Goal: Information Seeking & Learning: Learn about a topic

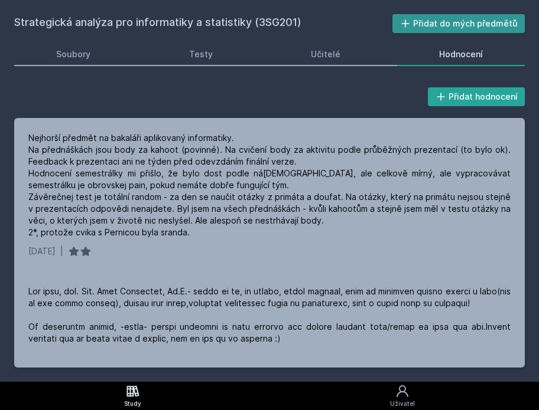
click at [427, 18] on button "Přidat do mých předmětů" at bounding box center [458, 23] width 133 height 19
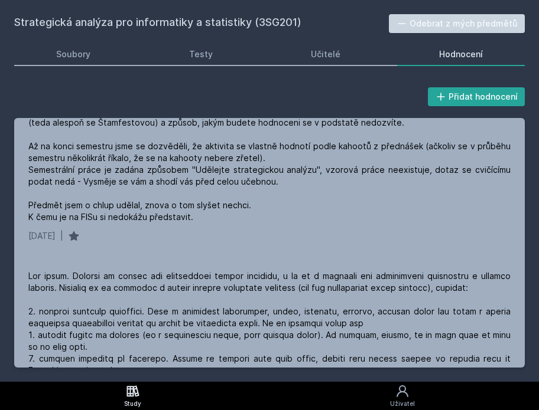
scroll to position [2266, 0]
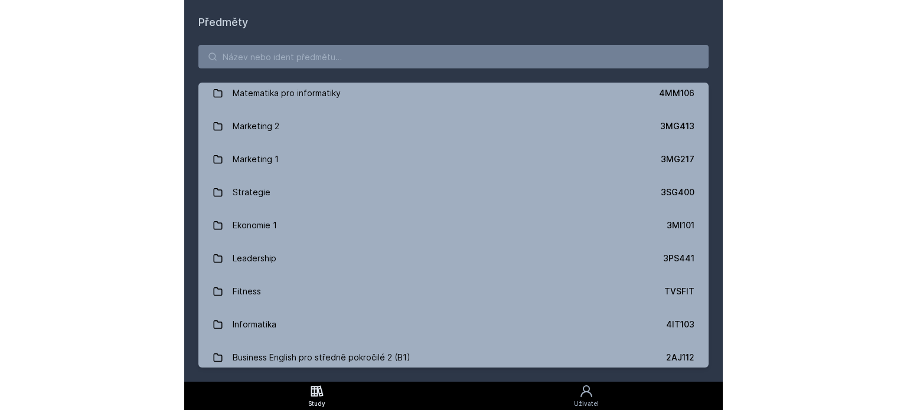
scroll to position [935, 0]
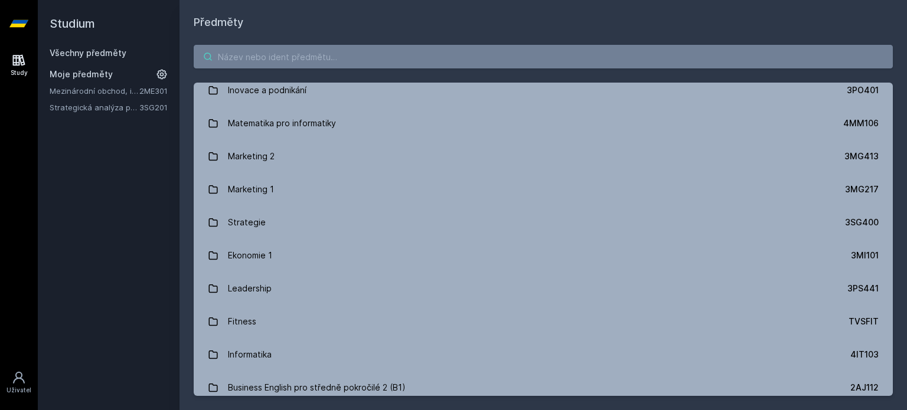
click at [260, 56] on input "search" at bounding box center [543, 57] width 699 height 24
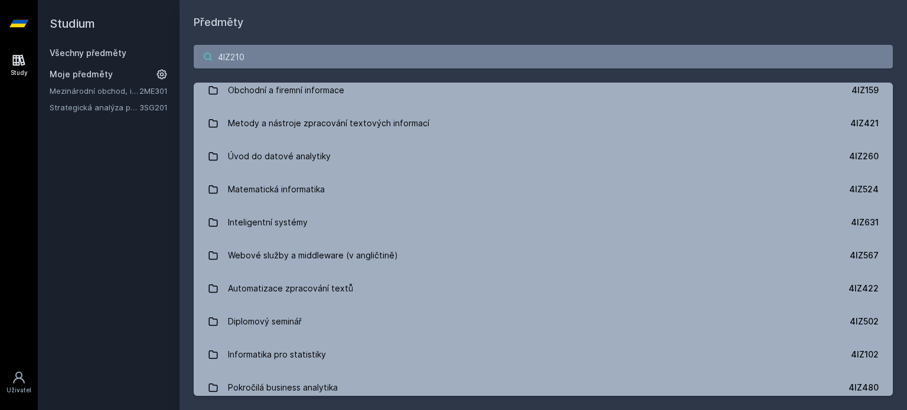
scroll to position [0, 0]
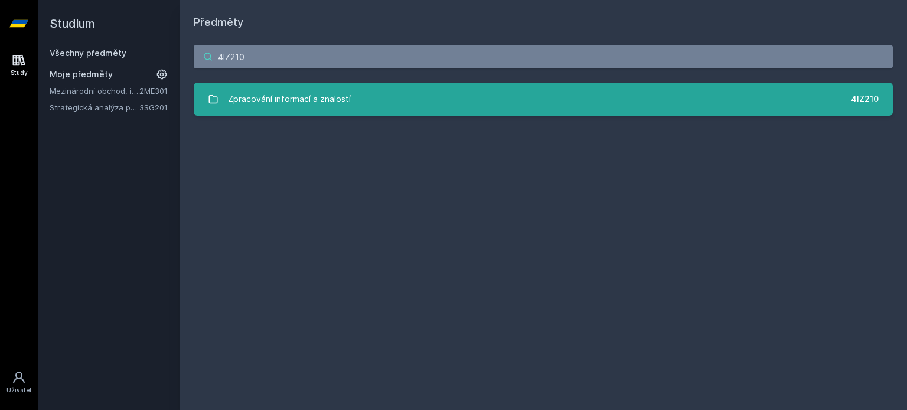
type input "4IZ210"
click at [305, 93] on div "Zpracování informací a znalostí" at bounding box center [289, 99] width 123 height 24
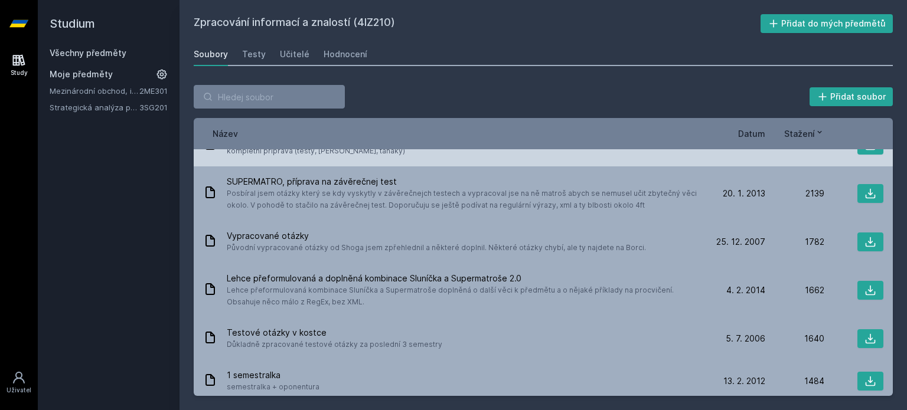
scroll to position [26, 0]
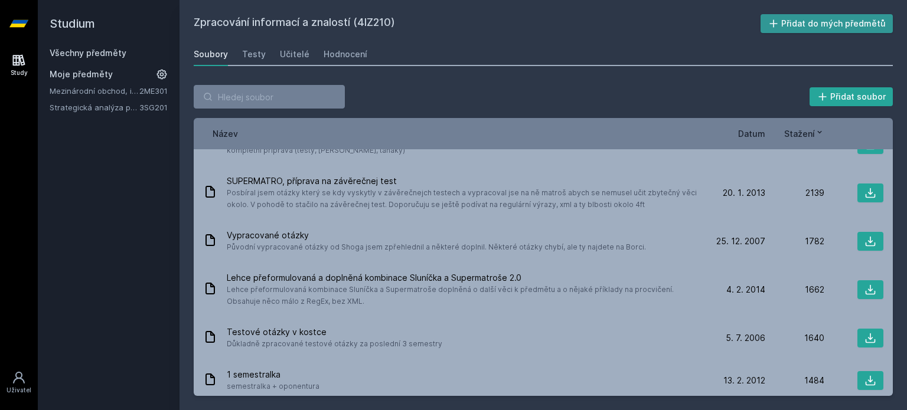
click at [538, 24] on button "Přidat do mých předmětů" at bounding box center [827, 23] width 133 height 19
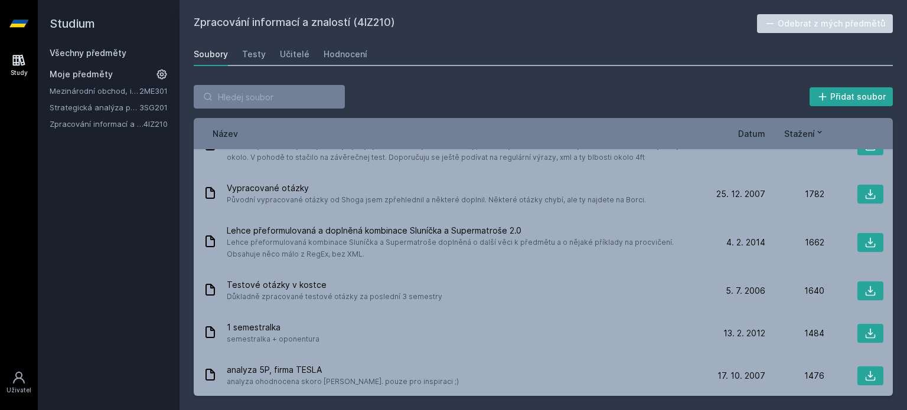
scroll to position [113, 0]
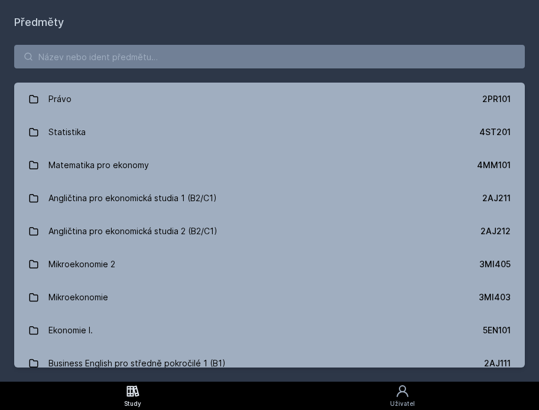
click at [352, 61] on input "search" at bounding box center [269, 57] width 510 height 24
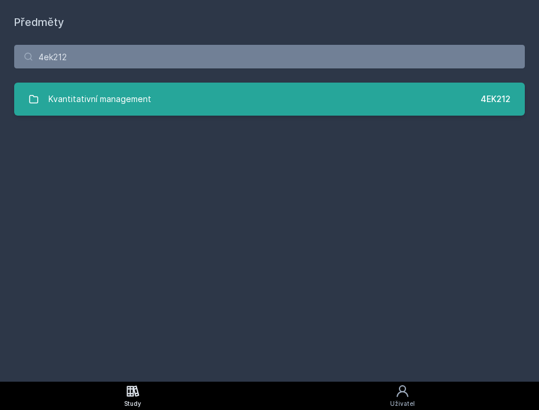
type input "4ek212"
click at [322, 92] on link "Kvantitativní management 4EK212" at bounding box center [269, 99] width 510 height 33
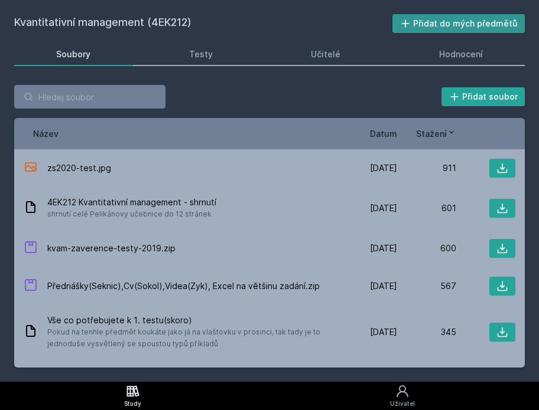
click at [483, 28] on button "Přidat do mých předmětů" at bounding box center [458, 23] width 133 height 19
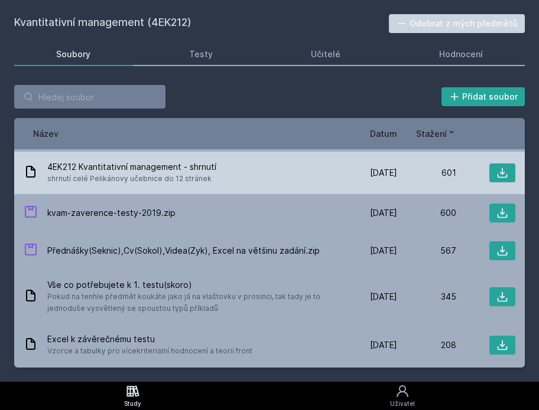
scroll to position [50, 0]
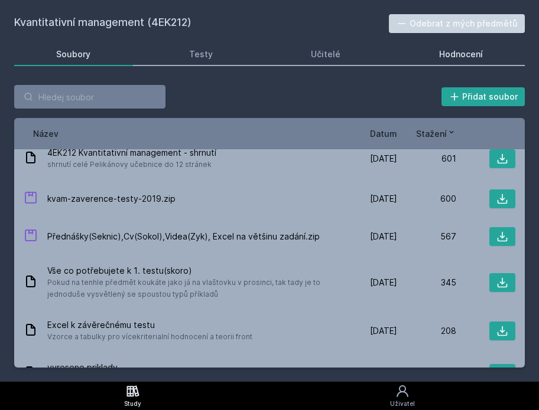
click at [450, 56] on div "Hodnocení" at bounding box center [461, 54] width 44 height 12
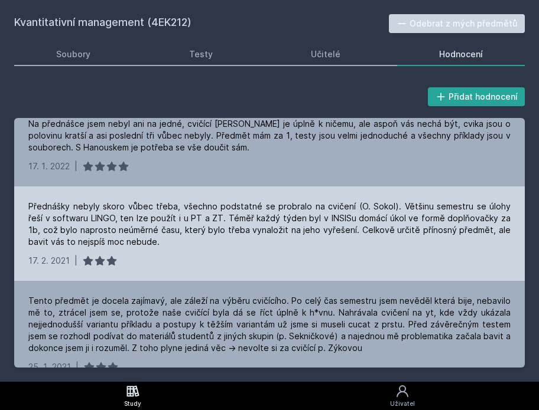
scroll to position [808, 0]
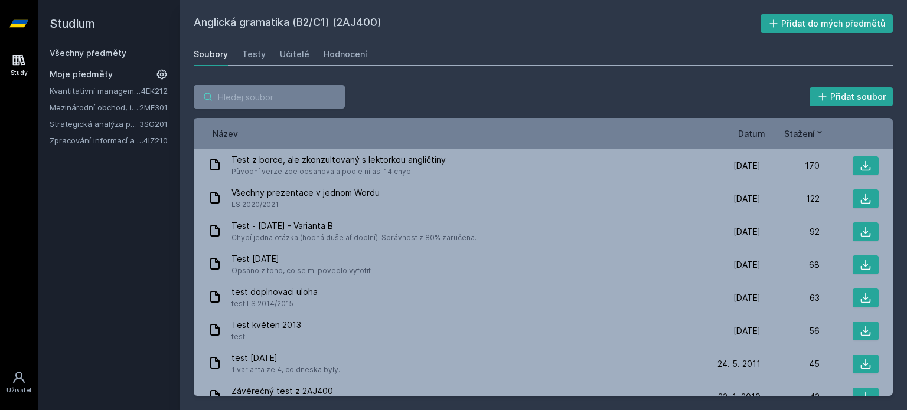
click at [259, 103] on input "search" at bounding box center [269, 97] width 151 height 24
paste input "4IT101"
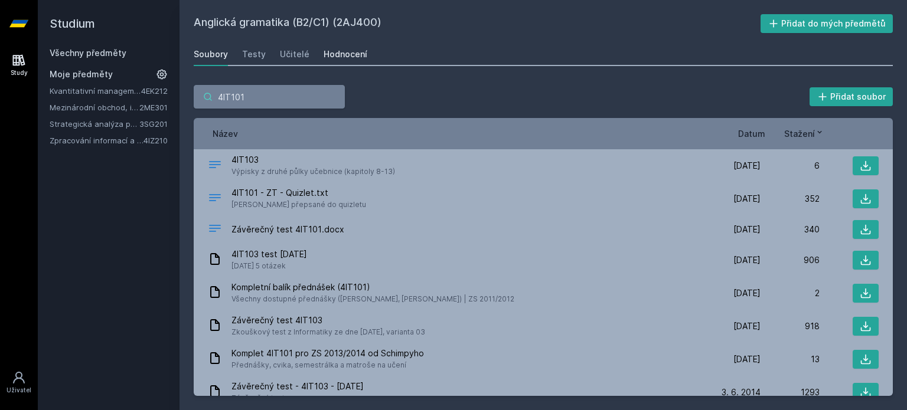
type input "4IT101"
click at [325, 51] on div "Hodnocení" at bounding box center [346, 54] width 44 height 12
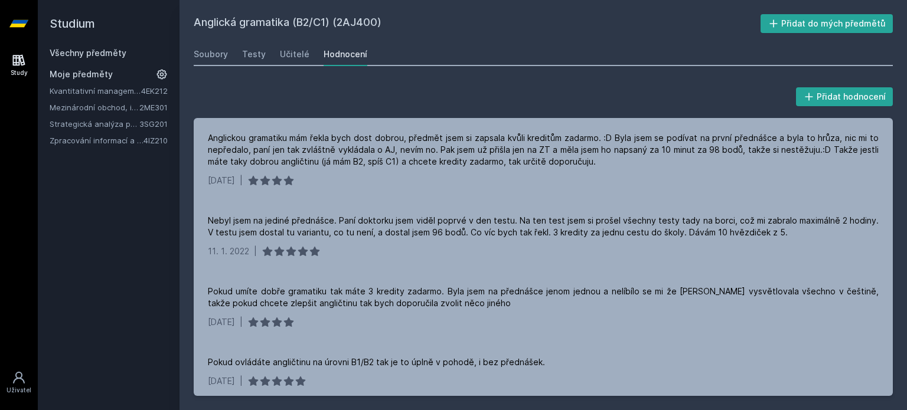
click at [86, 42] on h2 "Studium" at bounding box center [109, 23] width 118 height 47
click at [94, 54] on link "Všechny předměty" at bounding box center [88, 53] width 77 height 10
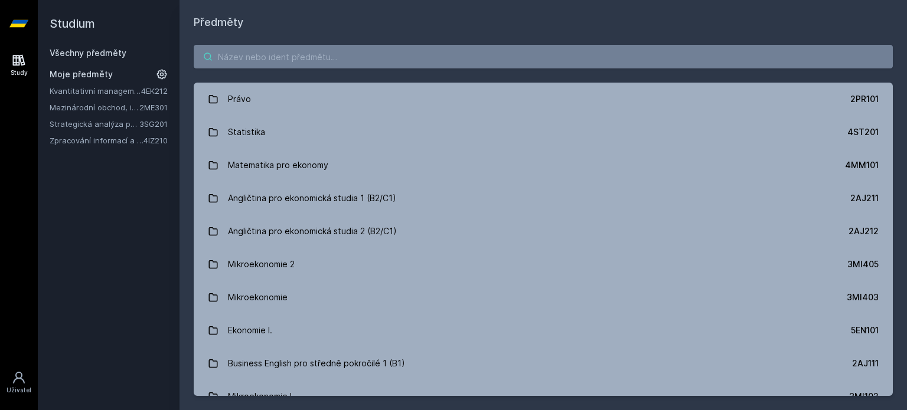
click at [276, 52] on input "search" at bounding box center [543, 57] width 699 height 24
paste input "4IT101"
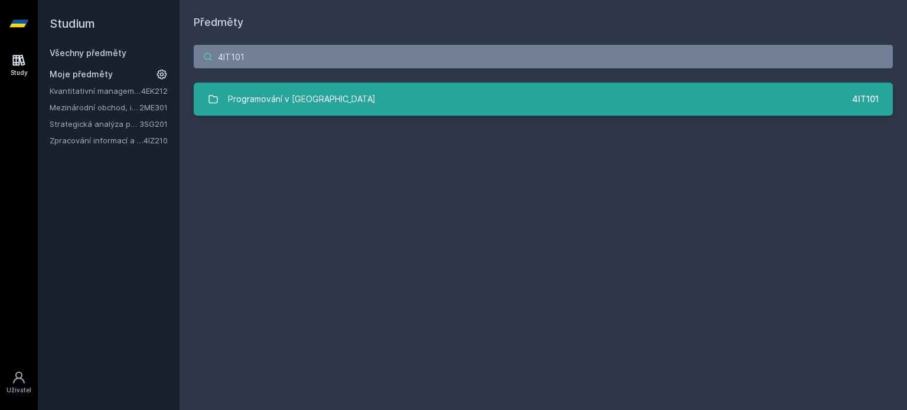
type input "4IT101"
click at [306, 101] on div "Programování v [GEOGRAPHIC_DATA]" at bounding box center [302, 99] width 148 height 24
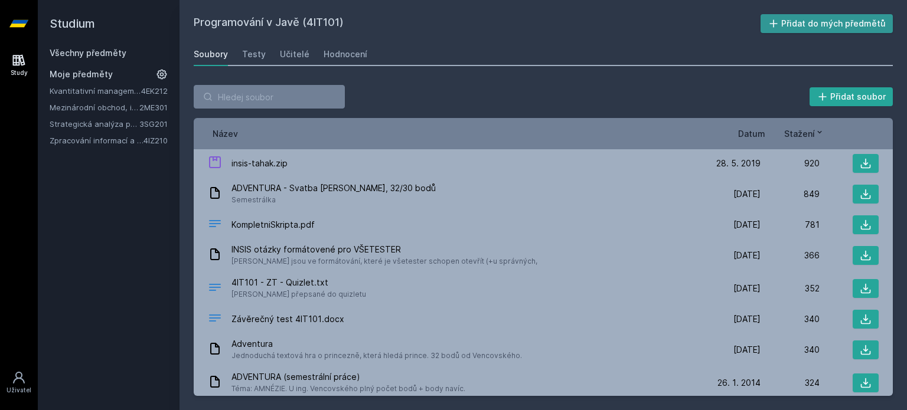
click at [779, 20] on icon at bounding box center [774, 24] width 12 height 12
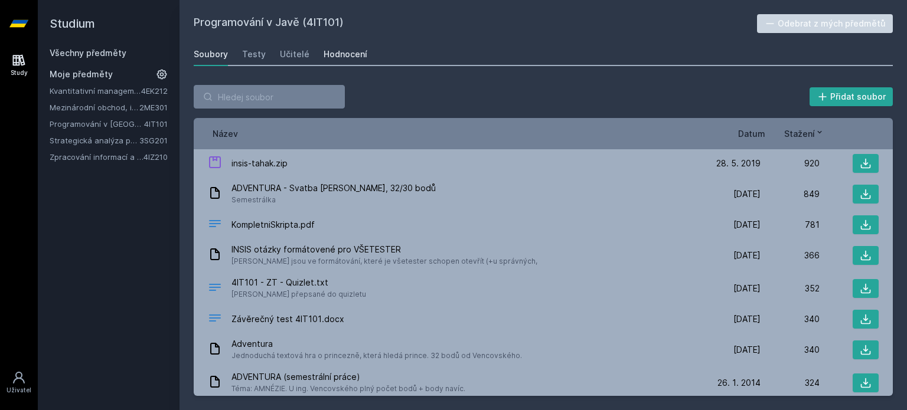
click at [354, 48] on div "Hodnocení" at bounding box center [346, 54] width 44 height 12
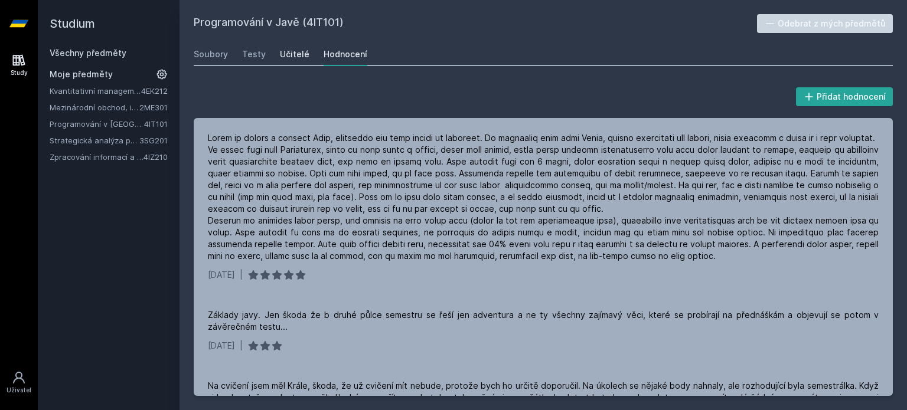
click at [291, 57] on div "Učitelé" at bounding box center [295, 54] width 30 height 12
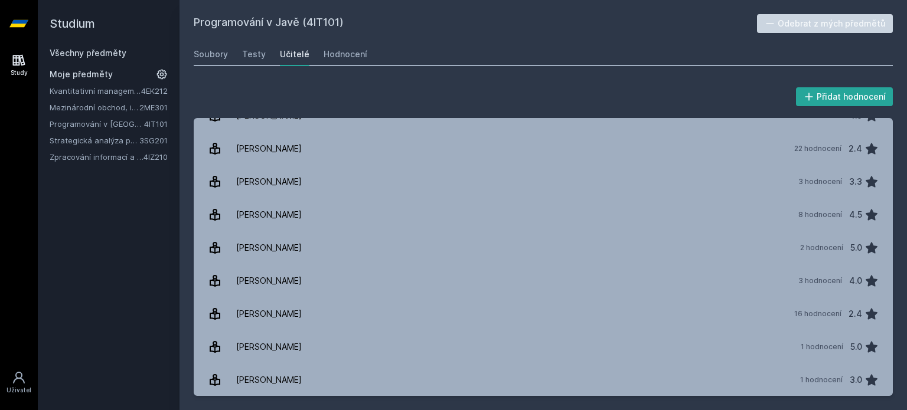
scroll to position [300, 0]
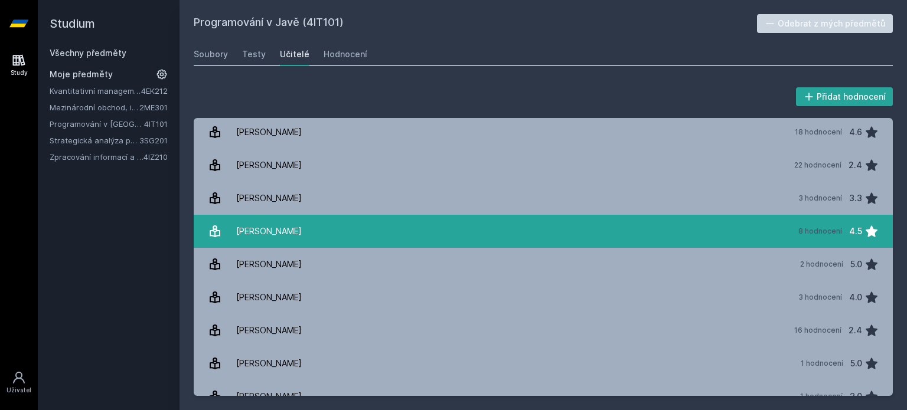
click at [400, 241] on link "[PERSON_NAME][DATE] hodnocení 4.5" at bounding box center [543, 231] width 699 height 33
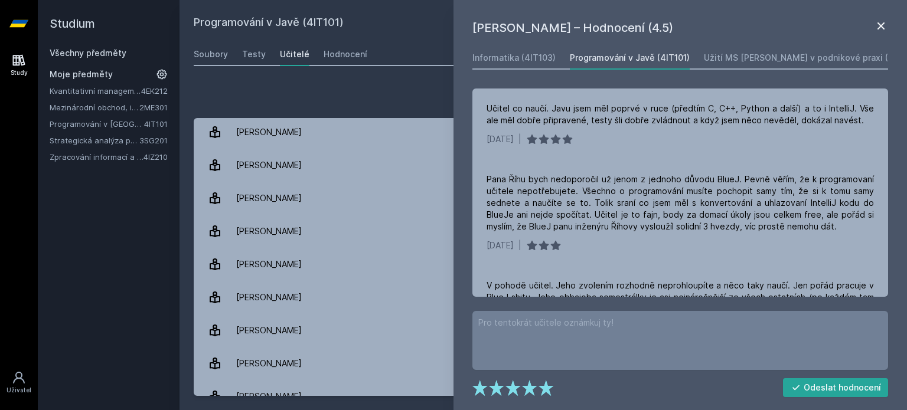
click at [885, 31] on icon at bounding box center [881, 26] width 14 height 14
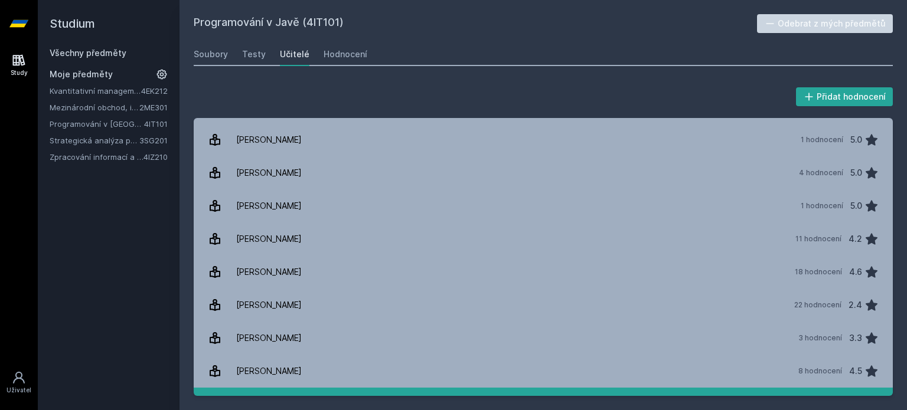
scroll to position [161, 0]
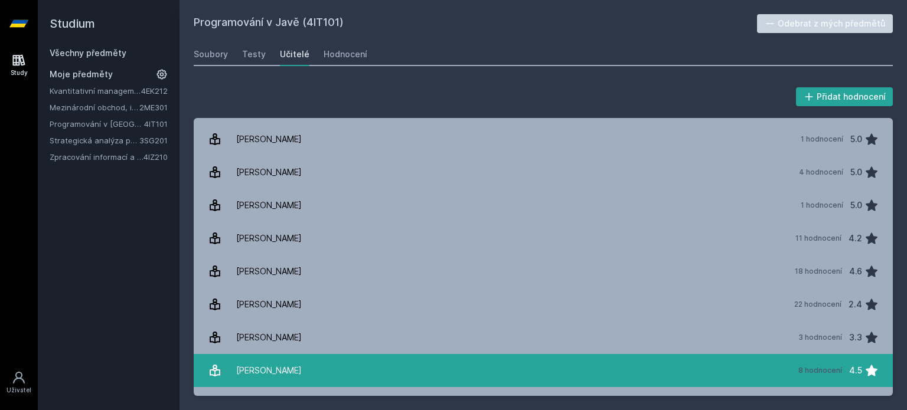
click at [737, 358] on link "Říha Jan 8 hodnocení 4.5" at bounding box center [543, 370] width 699 height 33
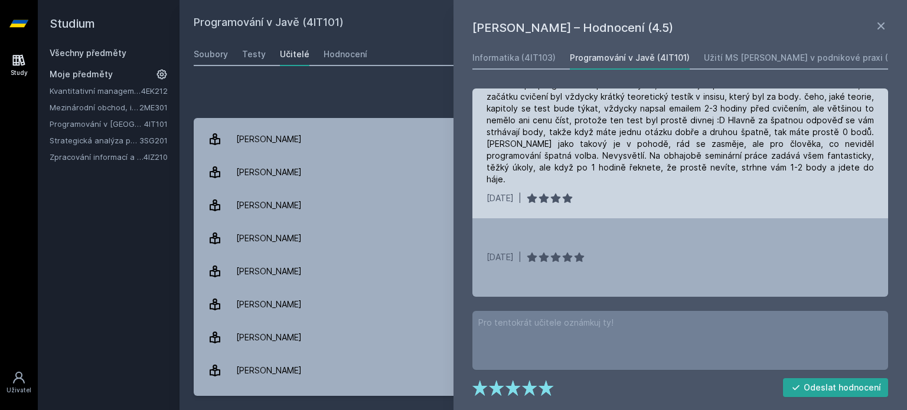
scroll to position [498, 0]
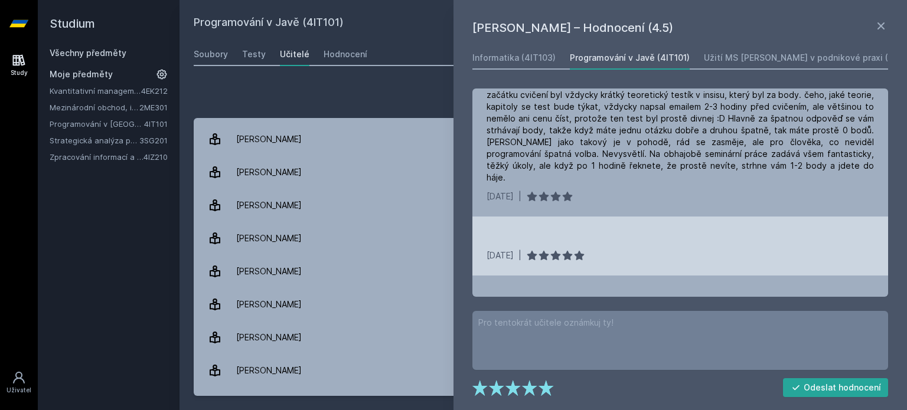
click at [667, 250] on div "9. 12. 2017 |" at bounding box center [680, 256] width 387 height 12
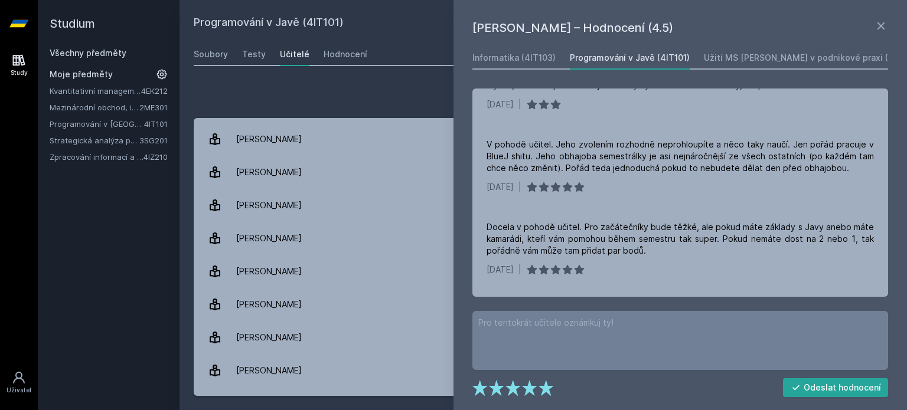
scroll to position [0, 0]
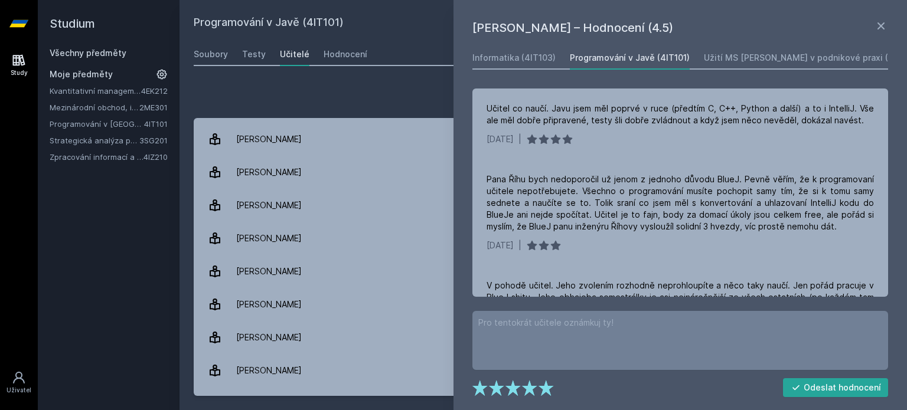
click at [86, 295] on div "Studium Všechny předměty Moje předměty Kvantitativní management 4EK212 Mezináro…" at bounding box center [109, 205] width 142 height 410
